Goal: Information Seeking & Learning: Find specific fact

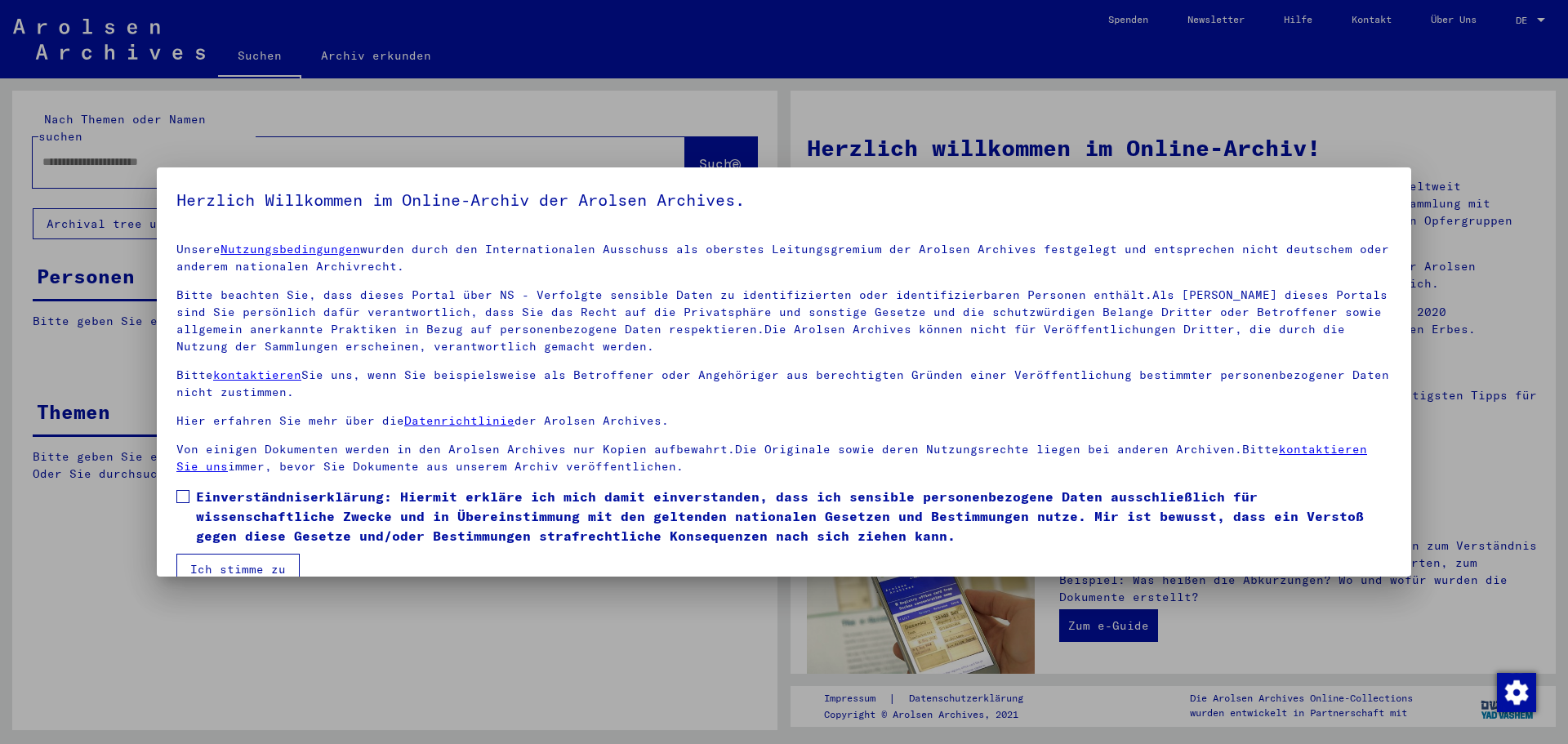
drag, startPoint x: 191, startPoint y: 419, endPoint x: 187, endPoint y: 500, distance: 81.1
click at [187, 500] on span at bounding box center [182, 496] width 13 height 13
click at [224, 556] on button "Ich stimme zu" at bounding box center [238, 569] width 124 height 31
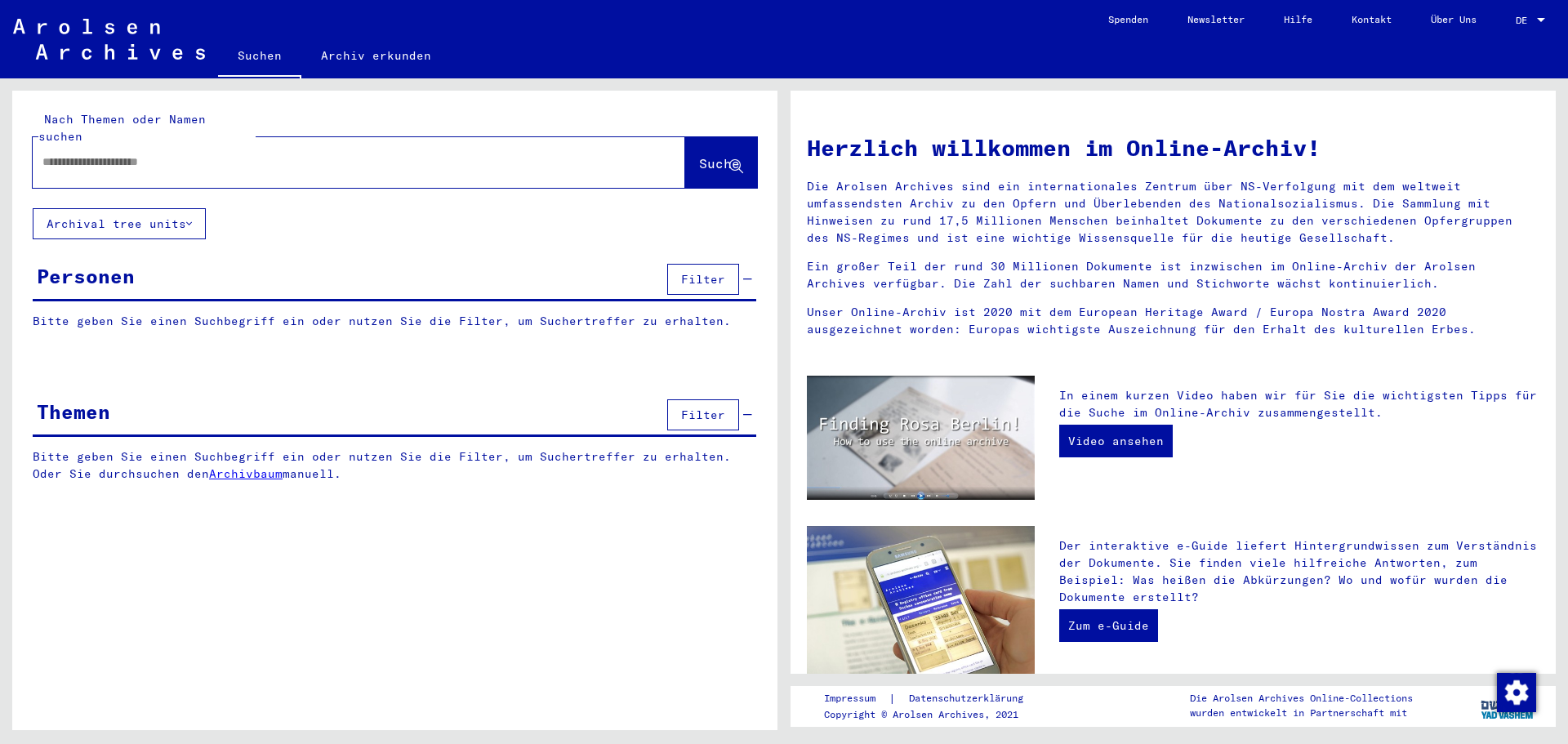
click at [147, 153] on input "text" at bounding box center [340, 161] width 594 height 17
type input "**********"
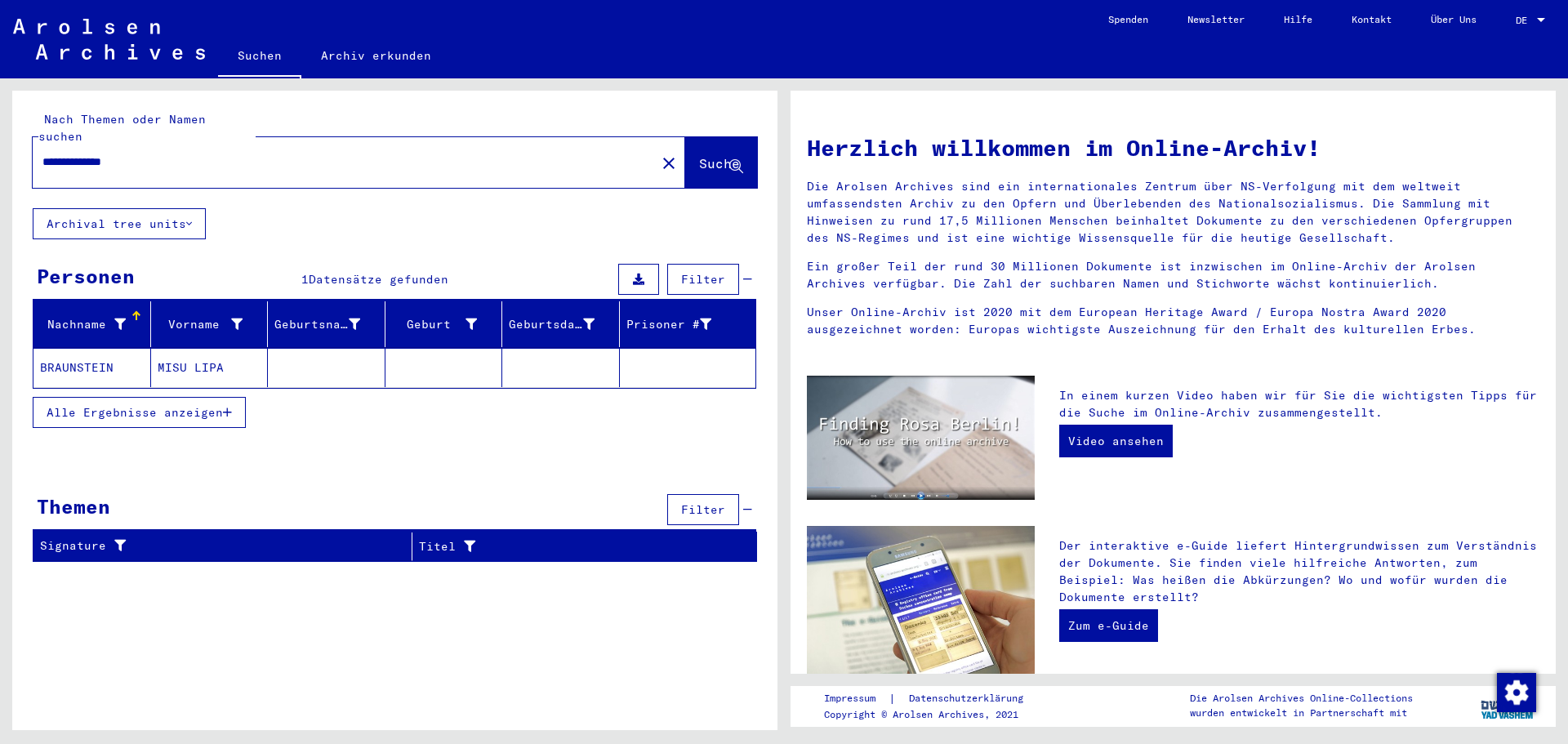
click at [217, 359] on mat-cell "MISU LIPA" at bounding box center [210, 367] width 118 height 39
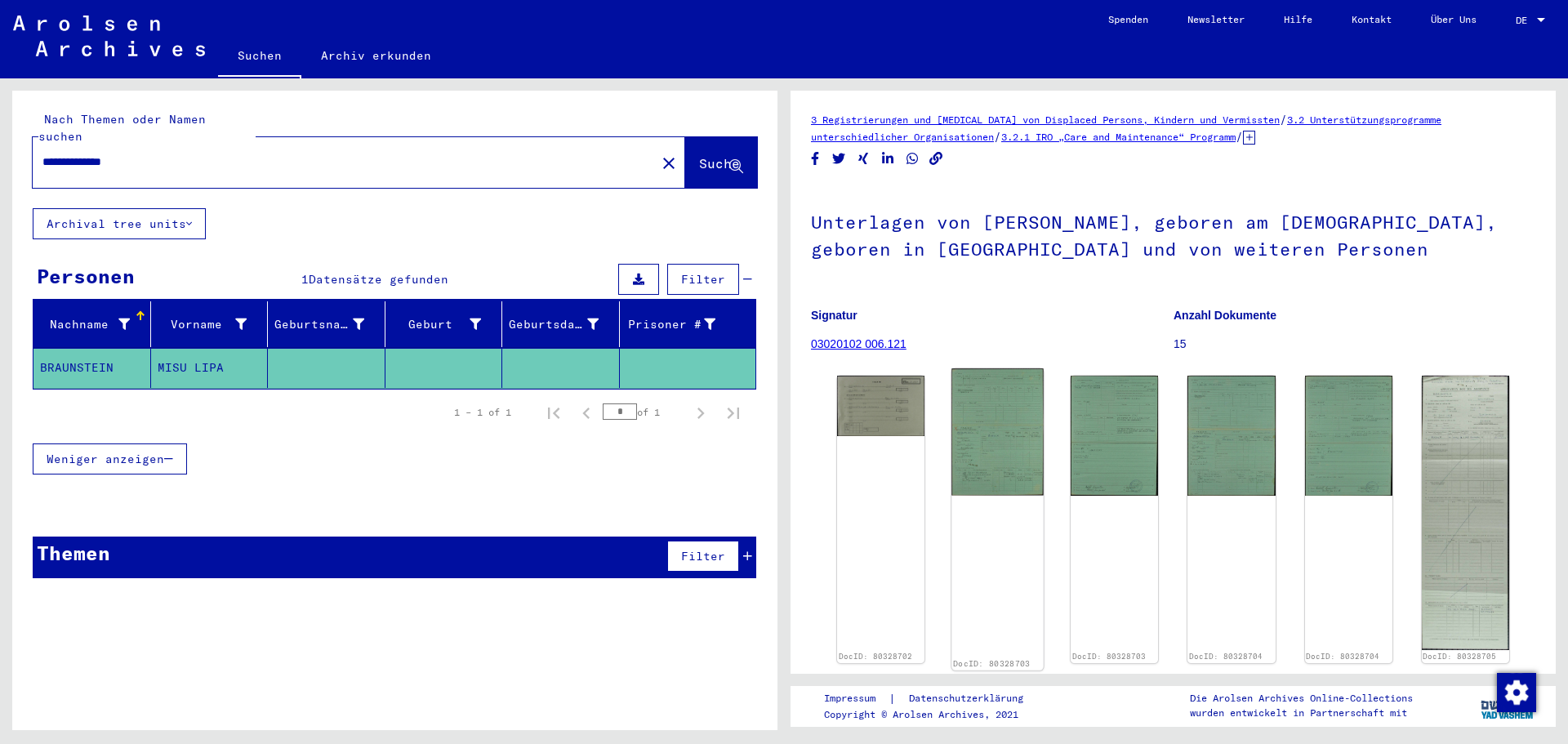
click at [983, 440] on img at bounding box center [997, 431] width 93 height 126
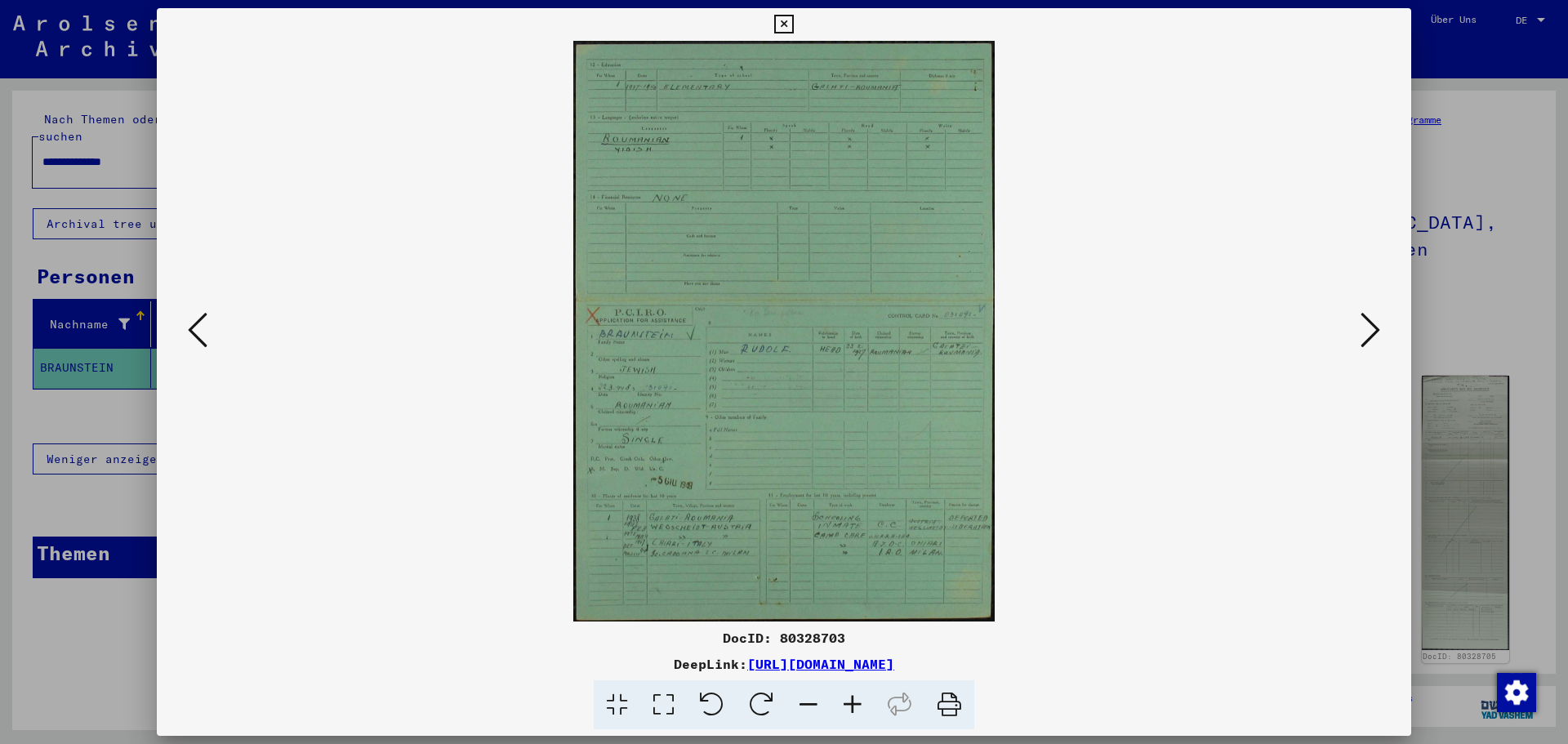
click at [1520, 280] on div at bounding box center [784, 372] width 1568 height 744
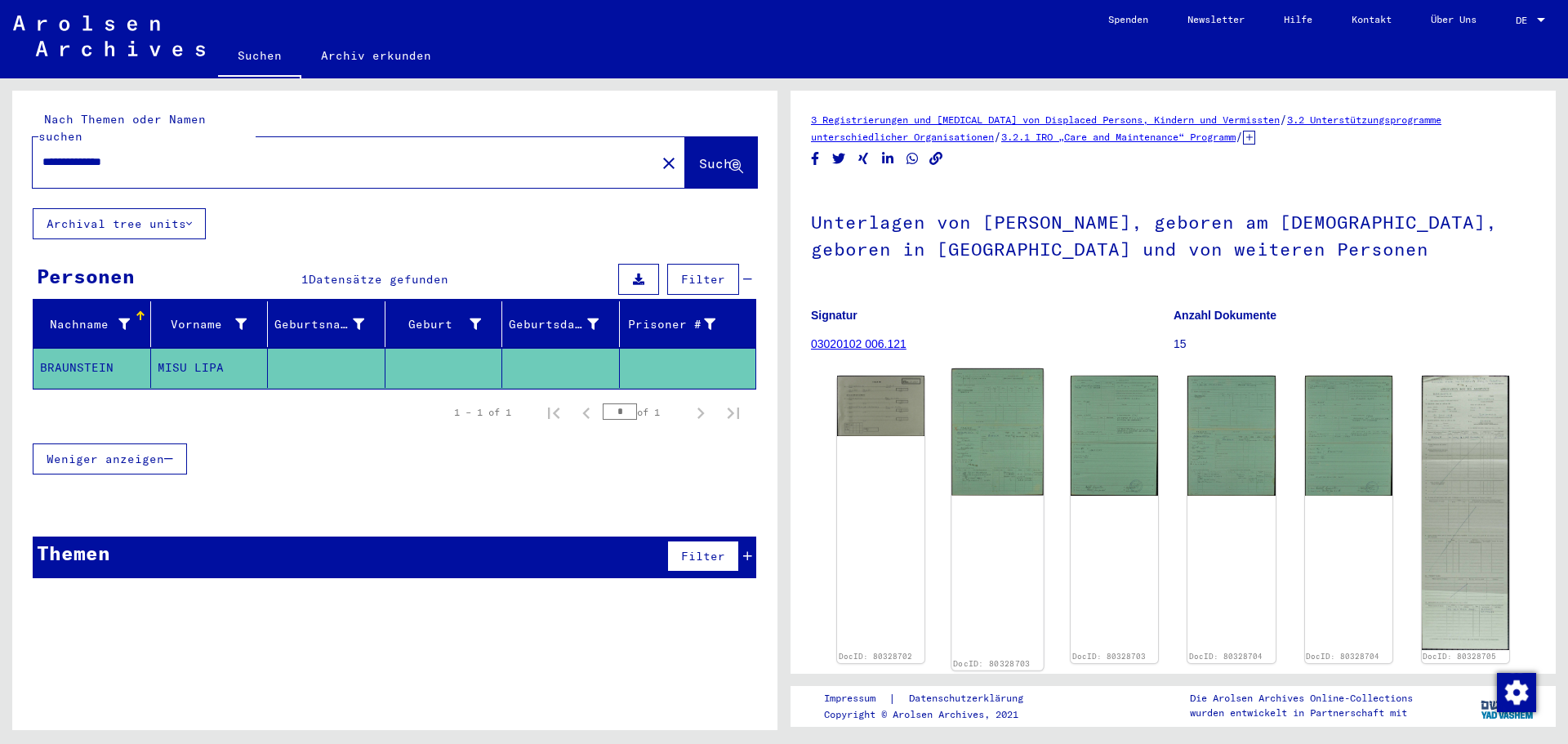
click at [992, 477] on img at bounding box center [997, 431] width 93 height 126
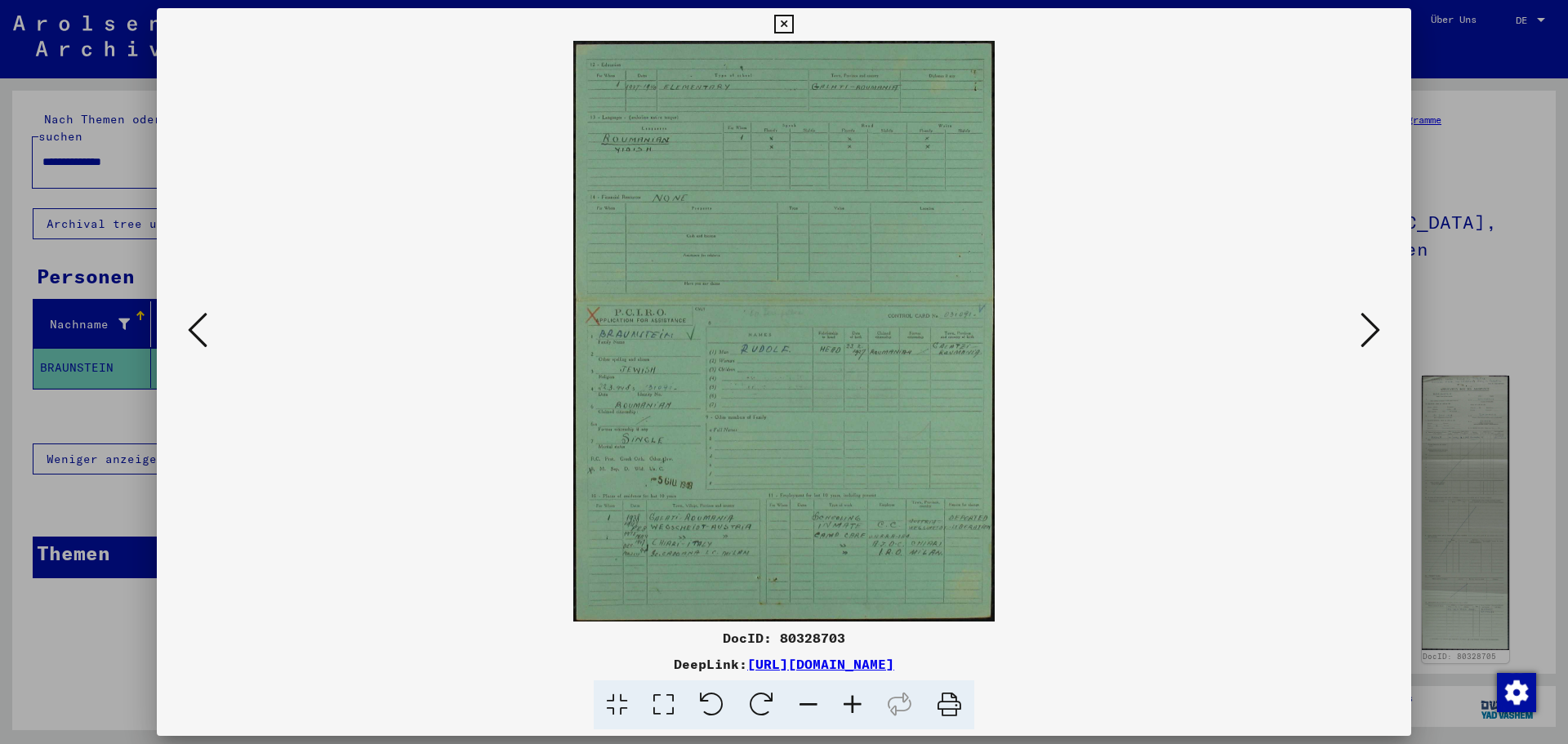
click at [1425, 335] on div at bounding box center [784, 372] width 1568 height 744
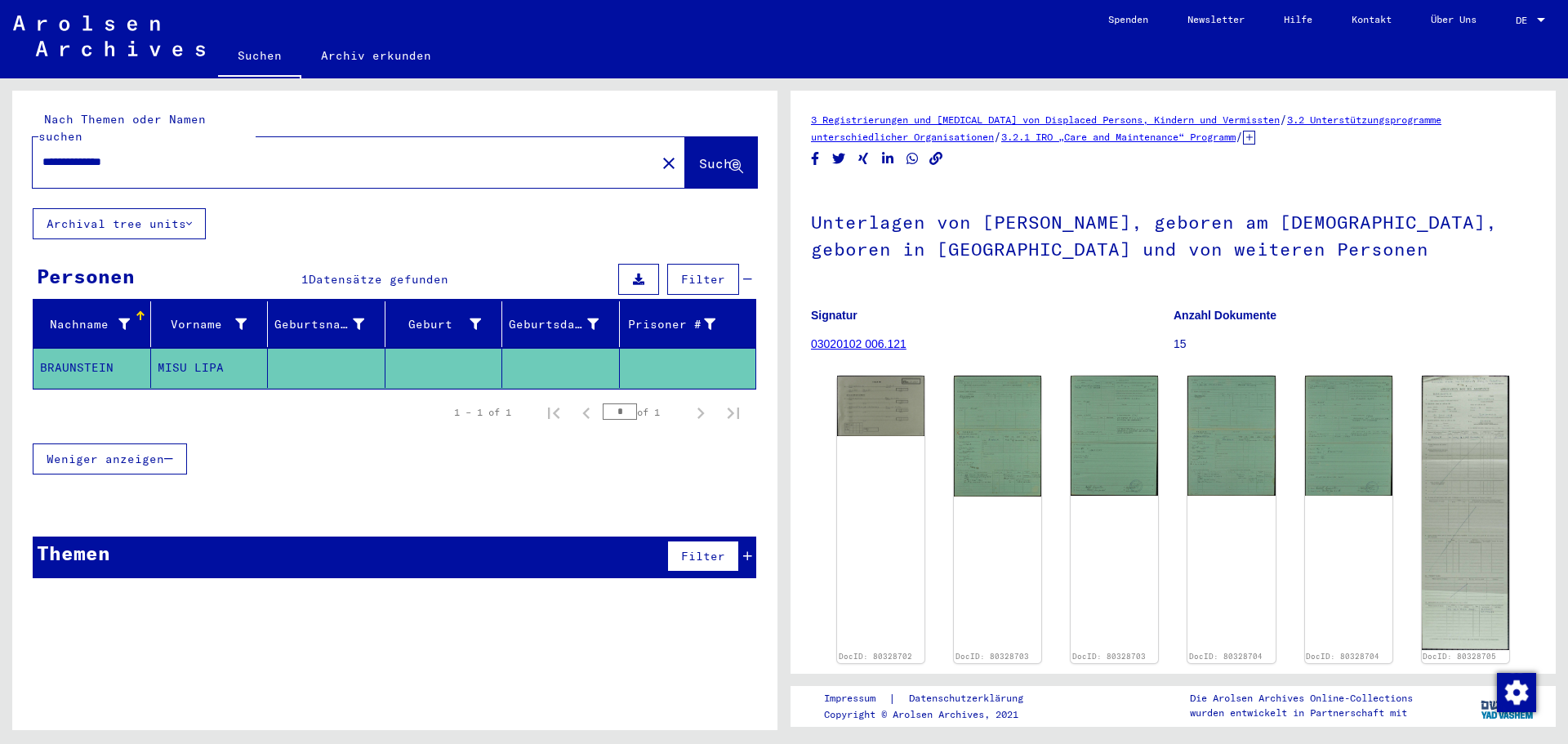
click at [449, 634] on div "**********" at bounding box center [394, 416] width 765 height 651
